Goal: Navigation & Orientation: Find specific page/section

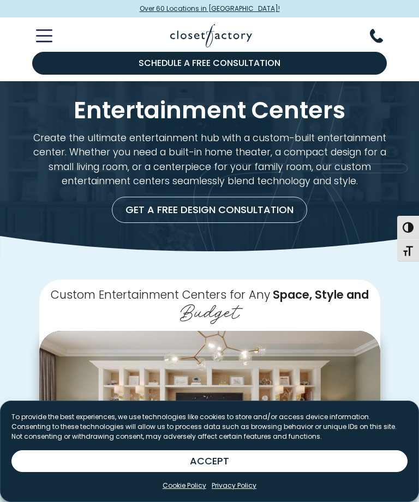
click at [183, 483] on link "Cookie Policy" at bounding box center [184, 486] width 44 height 10
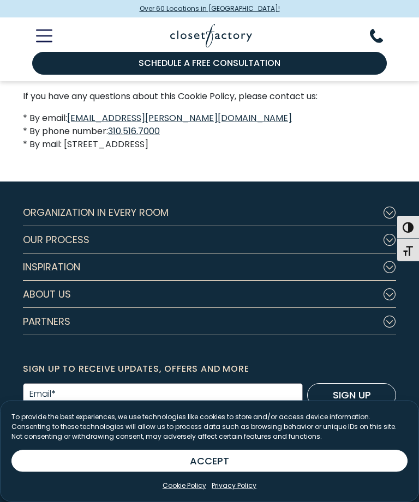
scroll to position [1269, 0]
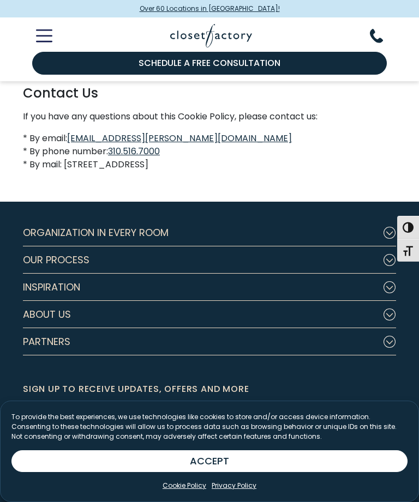
click at [194, 472] on button "ACCEPT" at bounding box center [209, 461] width 396 height 22
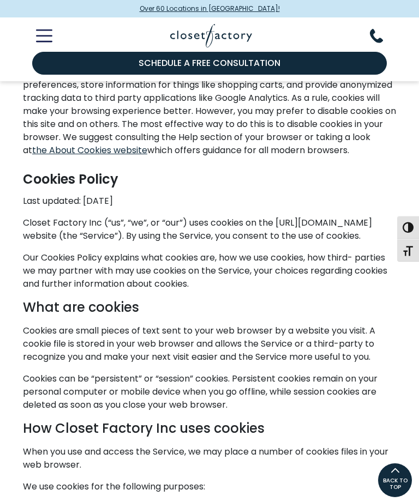
scroll to position [122, 0]
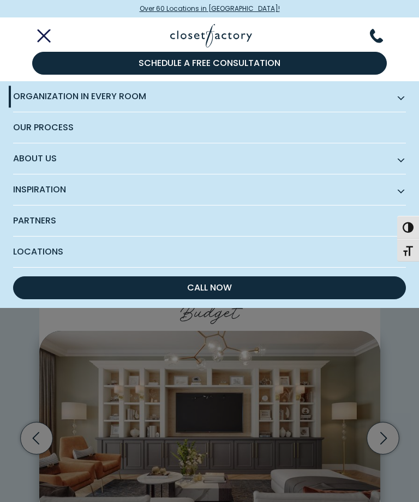
click at [39, 252] on span "Locations" at bounding box center [209, 252] width 392 height 31
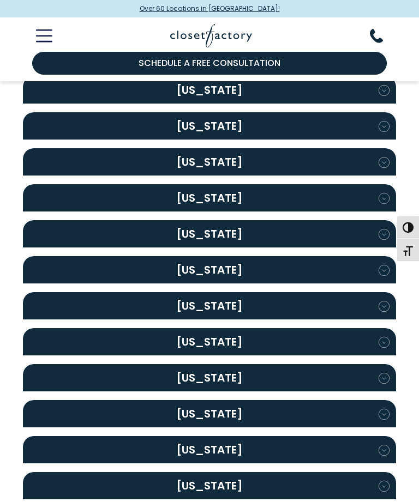
click at [197, 380] on h2 "New Jersey" at bounding box center [209, 378] width 373 height 27
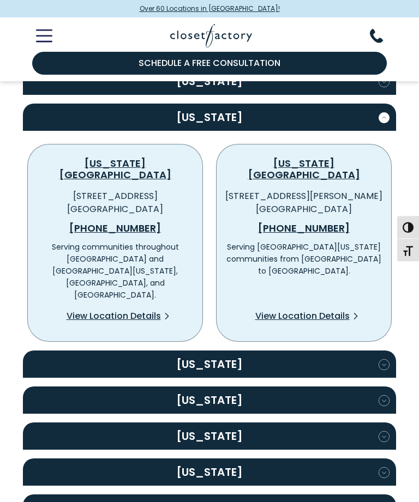
scroll to position [1046, 0]
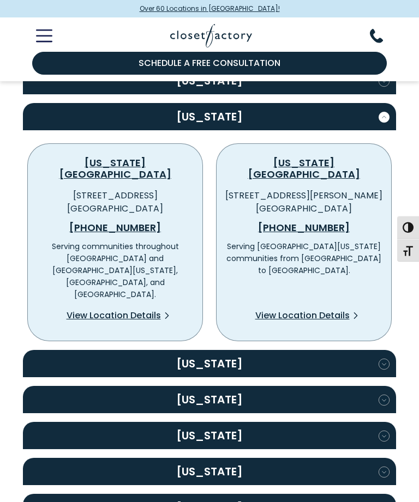
click at [293, 309] on span "View Location Details" at bounding box center [302, 315] width 94 height 13
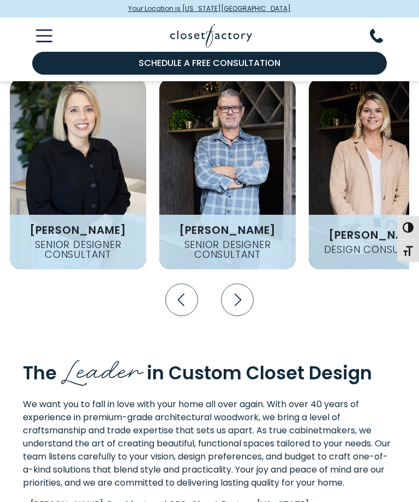
scroll to position [1775, 0]
